Goal: Task Accomplishment & Management: Manage account settings

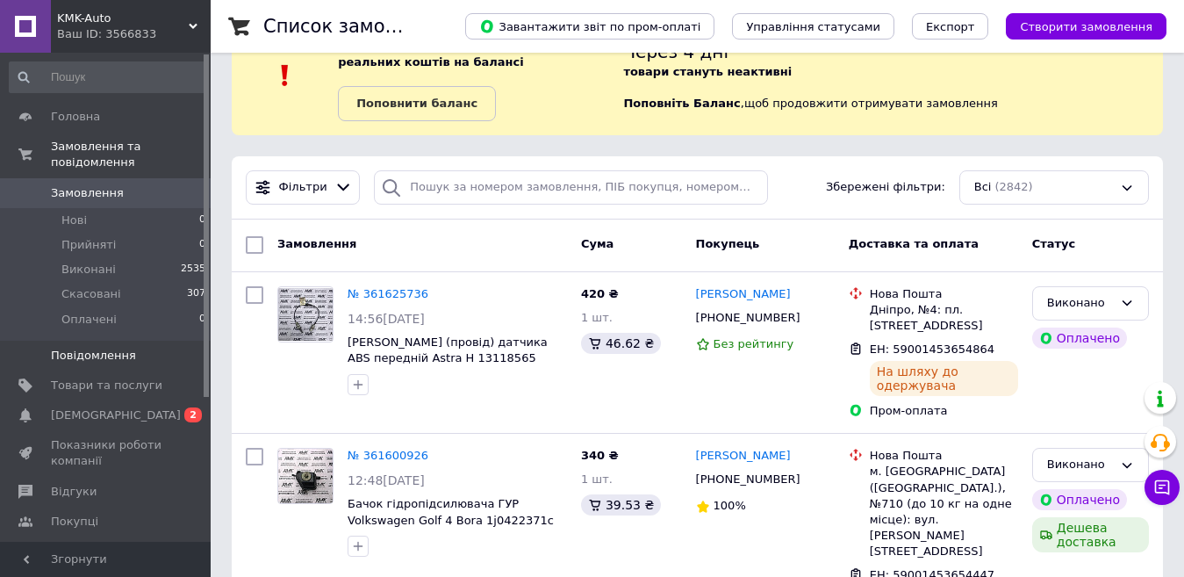
scroll to position [88, 0]
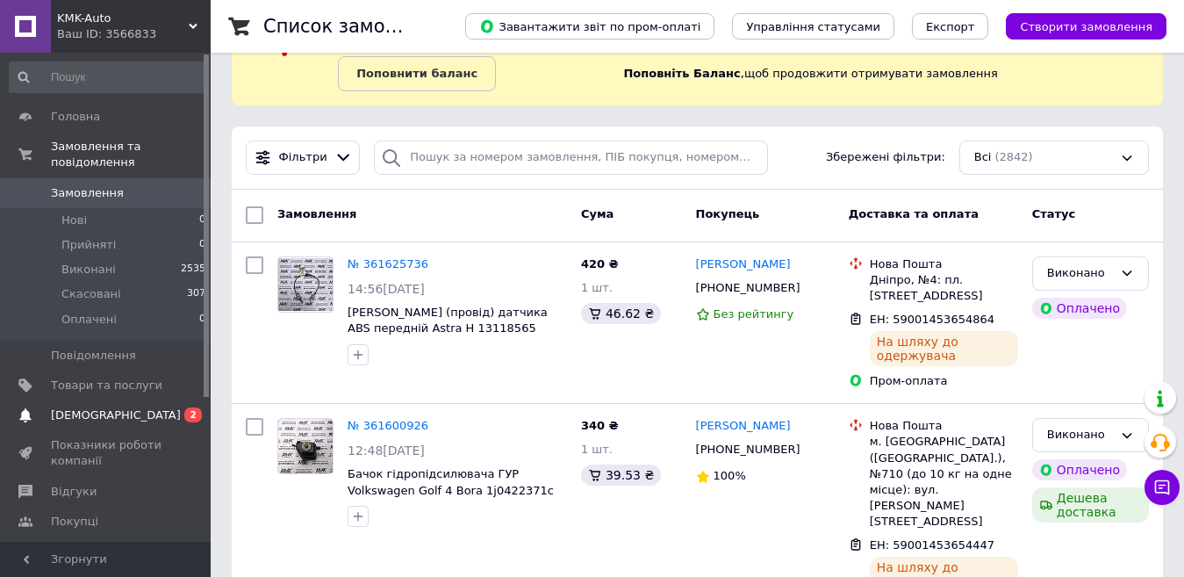
click at [97, 407] on span "[DEMOGRAPHIC_DATA]" at bounding box center [116, 415] width 130 height 16
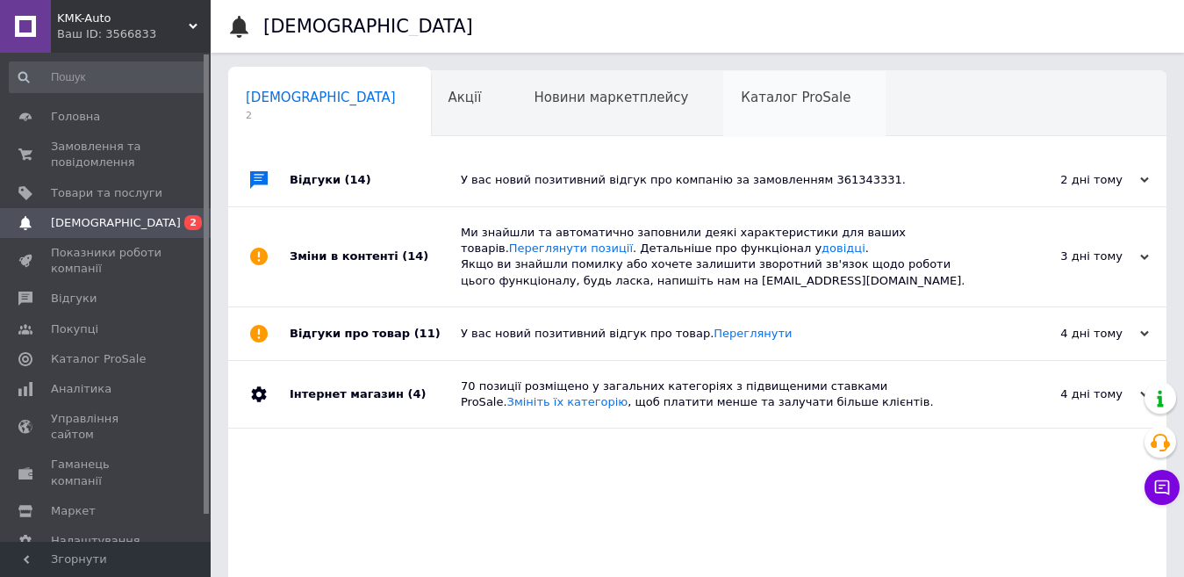
click at [741, 98] on span "Каталог ProSale" at bounding box center [796, 98] width 110 height 16
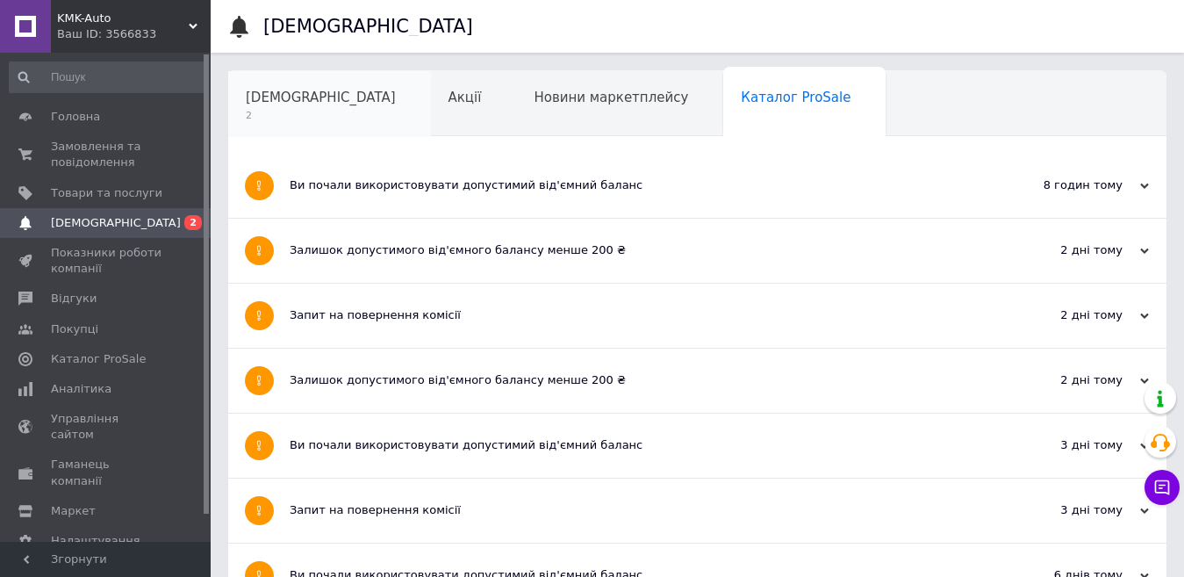
click at [298, 97] on span "[DEMOGRAPHIC_DATA]" at bounding box center [321, 98] width 150 height 16
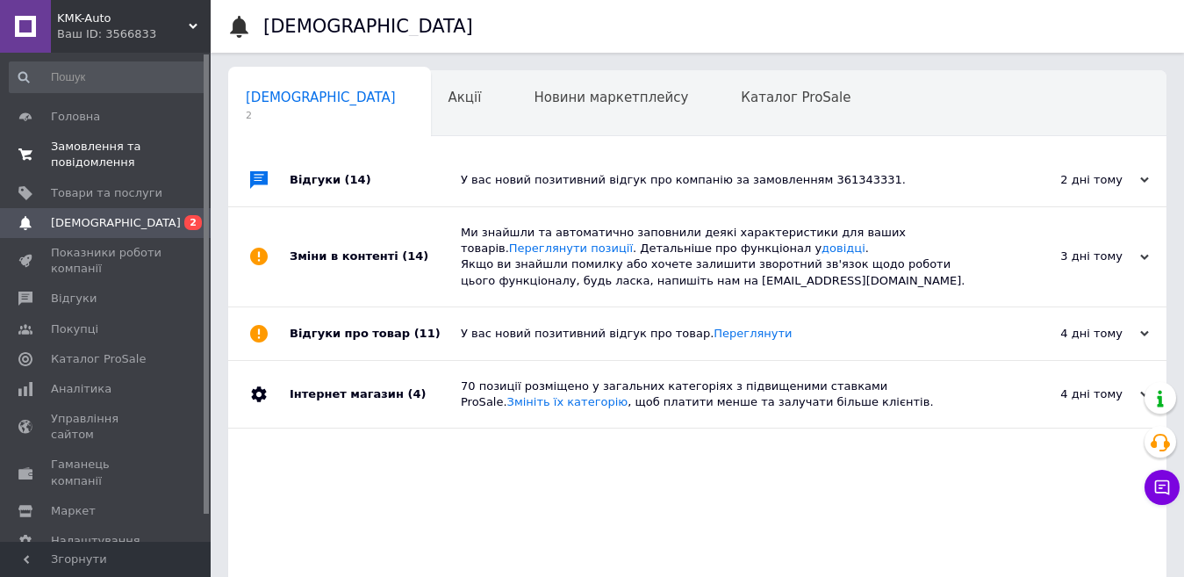
click at [90, 154] on span "Замовлення та повідомлення" at bounding box center [106, 155] width 111 height 32
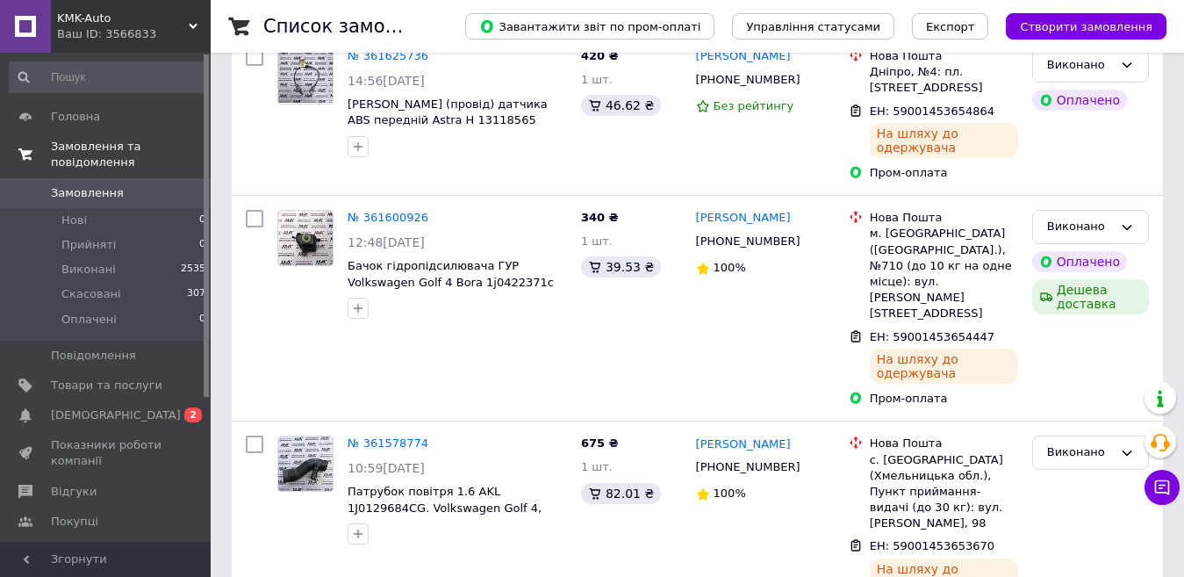
scroll to position [176, 0]
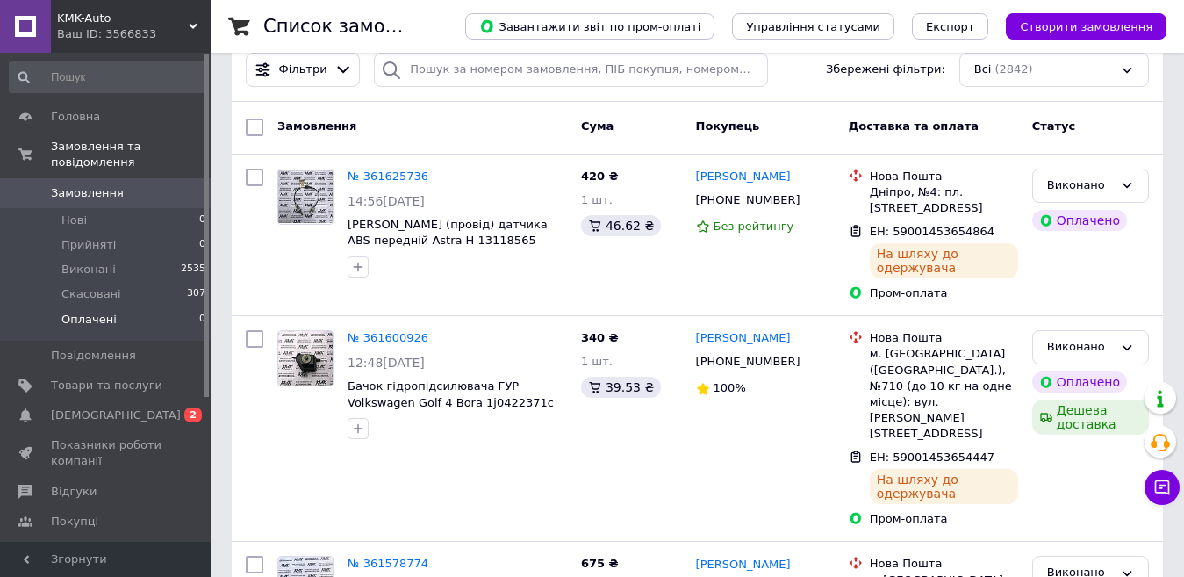
click at [0, 132] on link "Замовлення та повідомлення" at bounding box center [108, 155] width 216 height 46
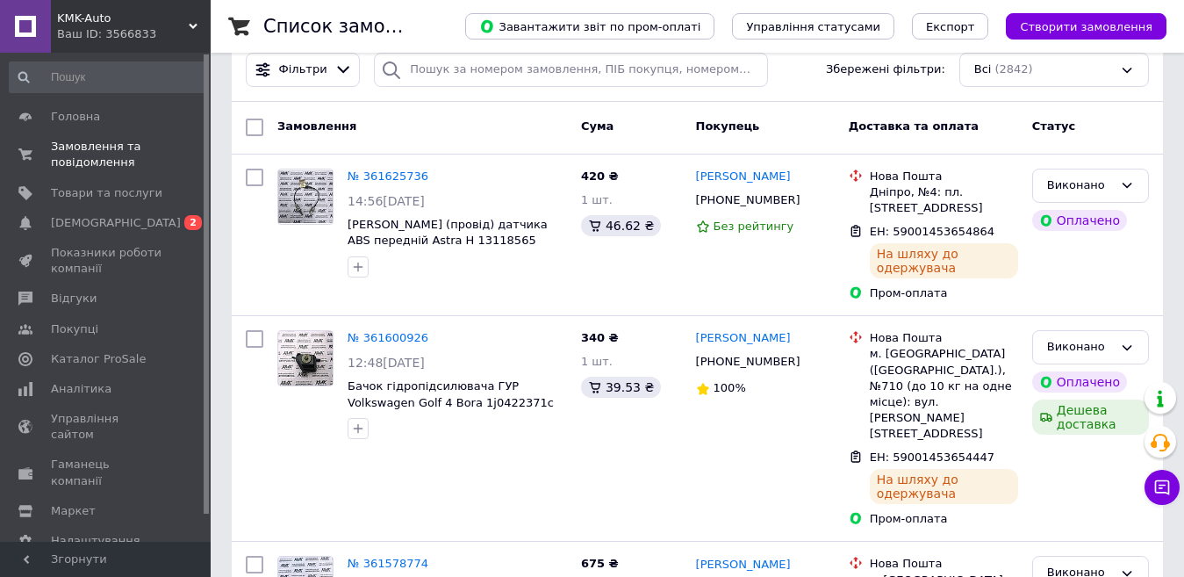
click at [121, 297] on span "Відгуки" at bounding box center [106, 298] width 111 height 16
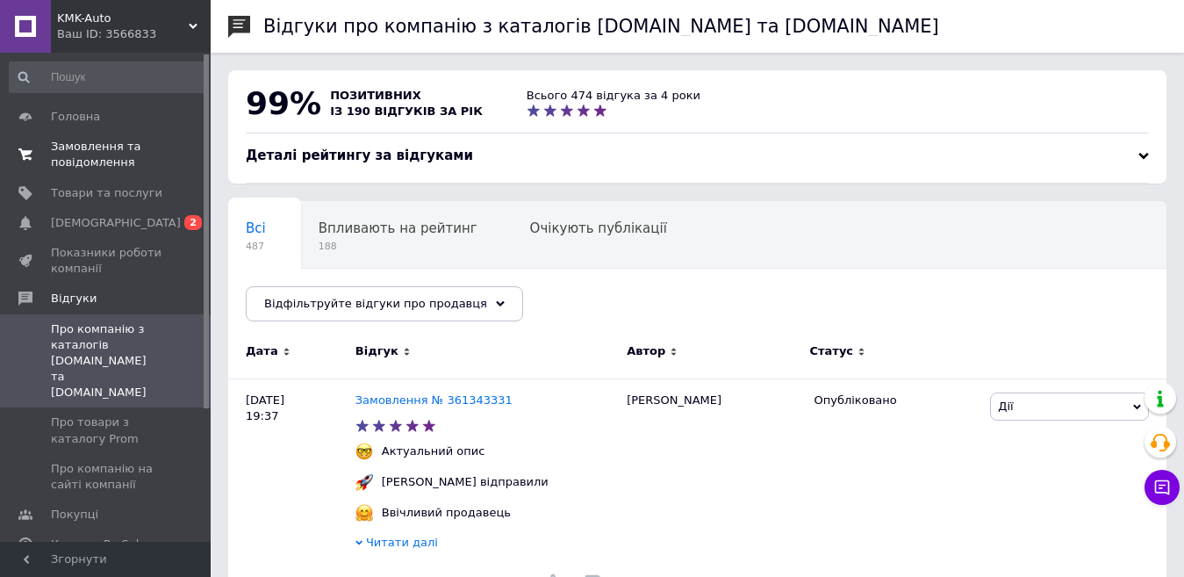
click at [70, 154] on span "Замовлення та повідомлення" at bounding box center [106, 155] width 111 height 32
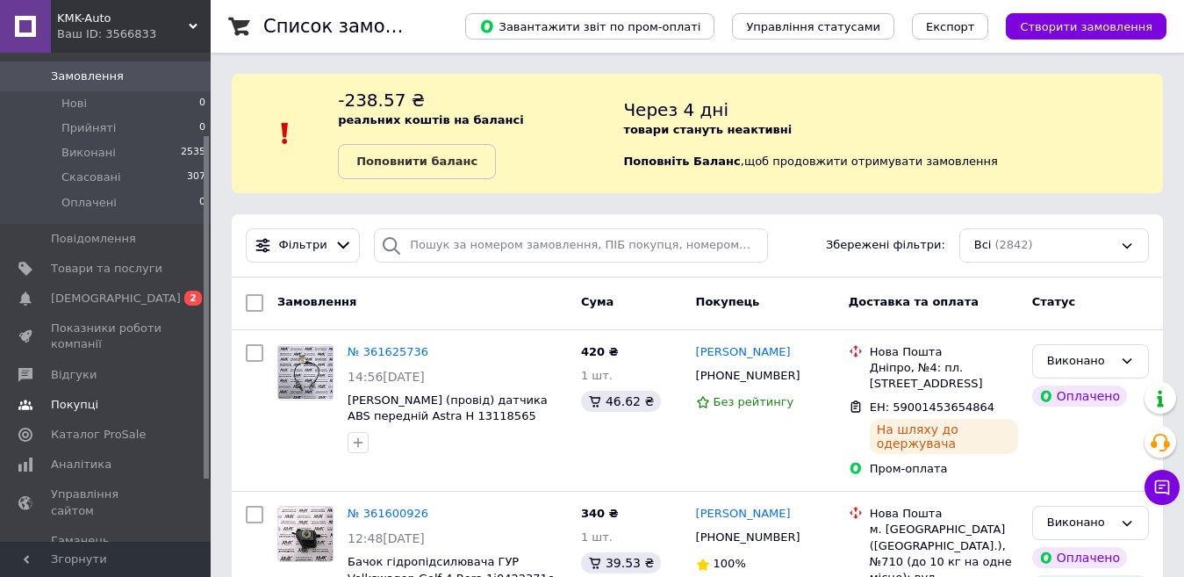
click at [82, 290] on span "[DEMOGRAPHIC_DATA]" at bounding box center [116, 298] width 130 height 16
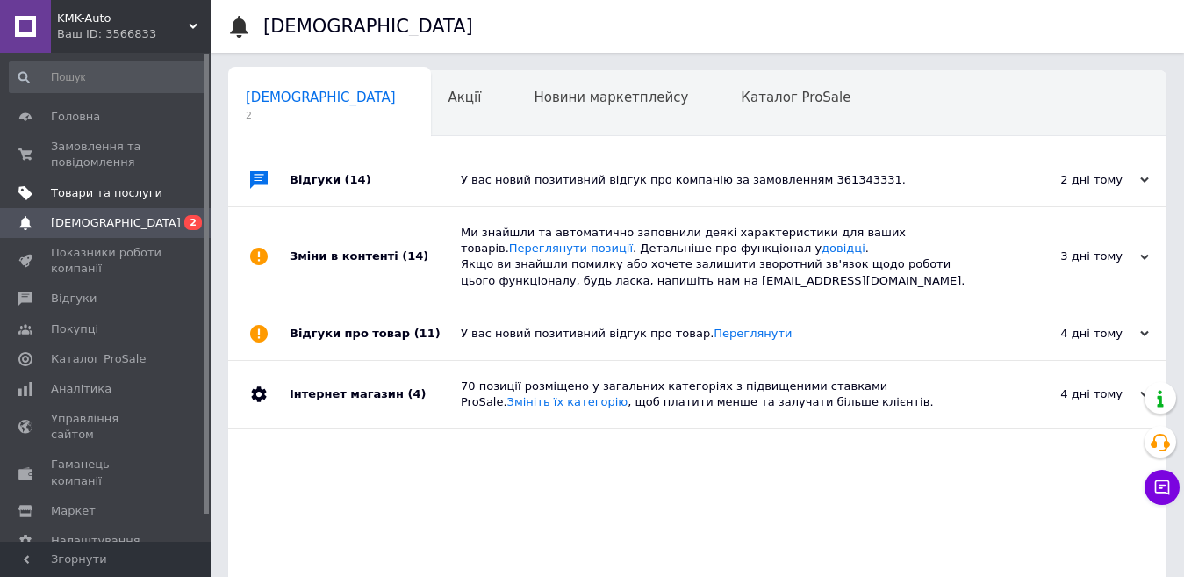
click at [68, 203] on link "Товари та послуги" at bounding box center [108, 193] width 216 height 30
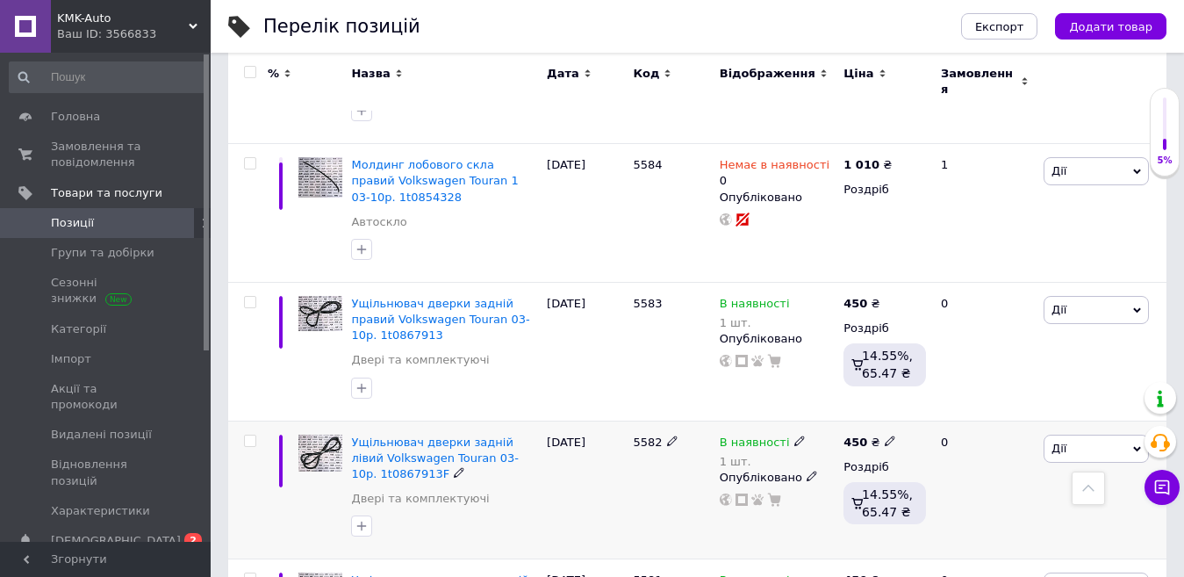
scroll to position [2194, 0]
